Goal: Find specific page/section: Find specific page/section

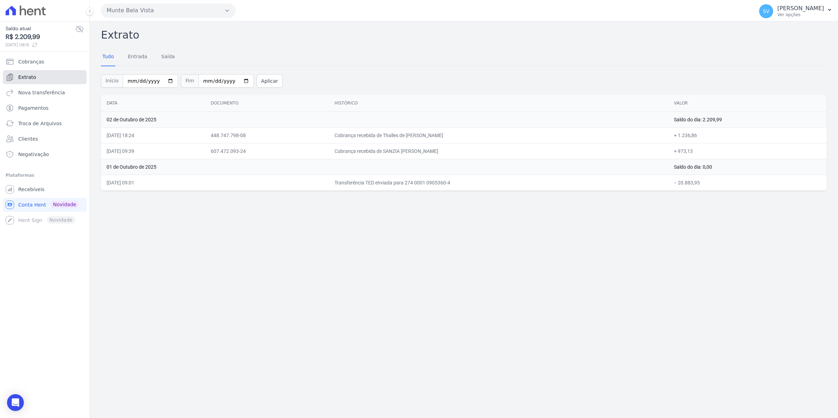
click at [32, 79] on span "Extrato" at bounding box center [27, 77] width 18 height 7
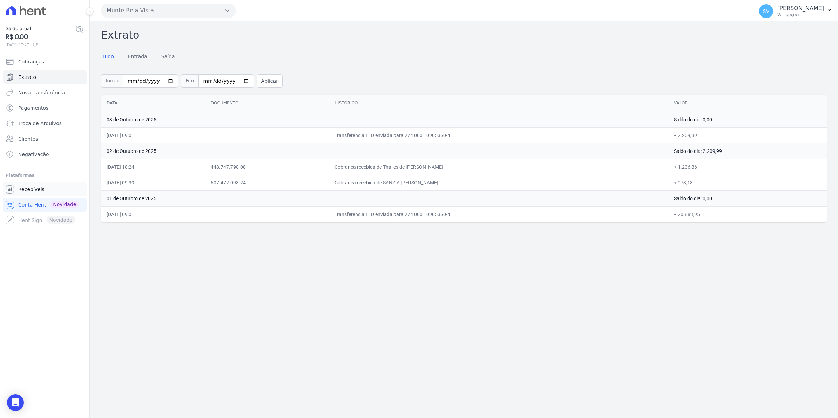
click at [39, 190] on span "Recebíveis" at bounding box center [31, 189] width 26 height 7
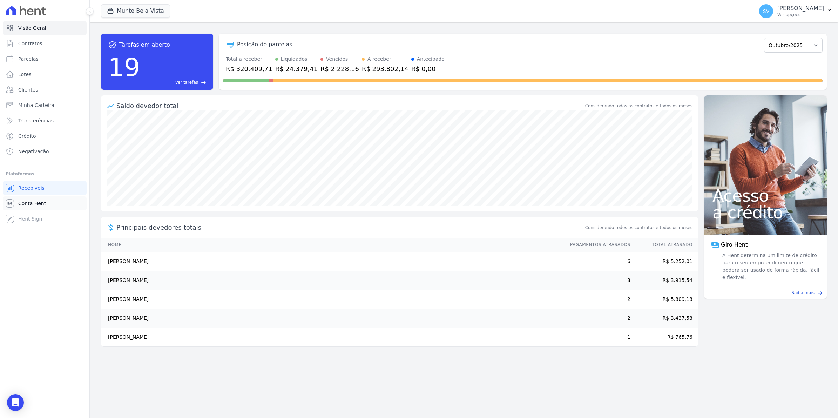
click at [39, 202] on span "Conta Hent" at bounding box center [32, 203] width 28 height 7
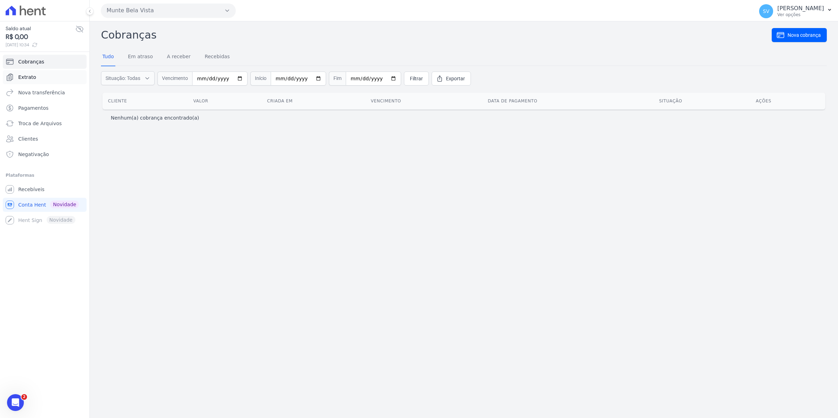
click at [26, 78] on span "Extrato" at bounding box center [27, 77] width 18 height 7
